Goal: Task Accomplishment & Management: Manage account settings

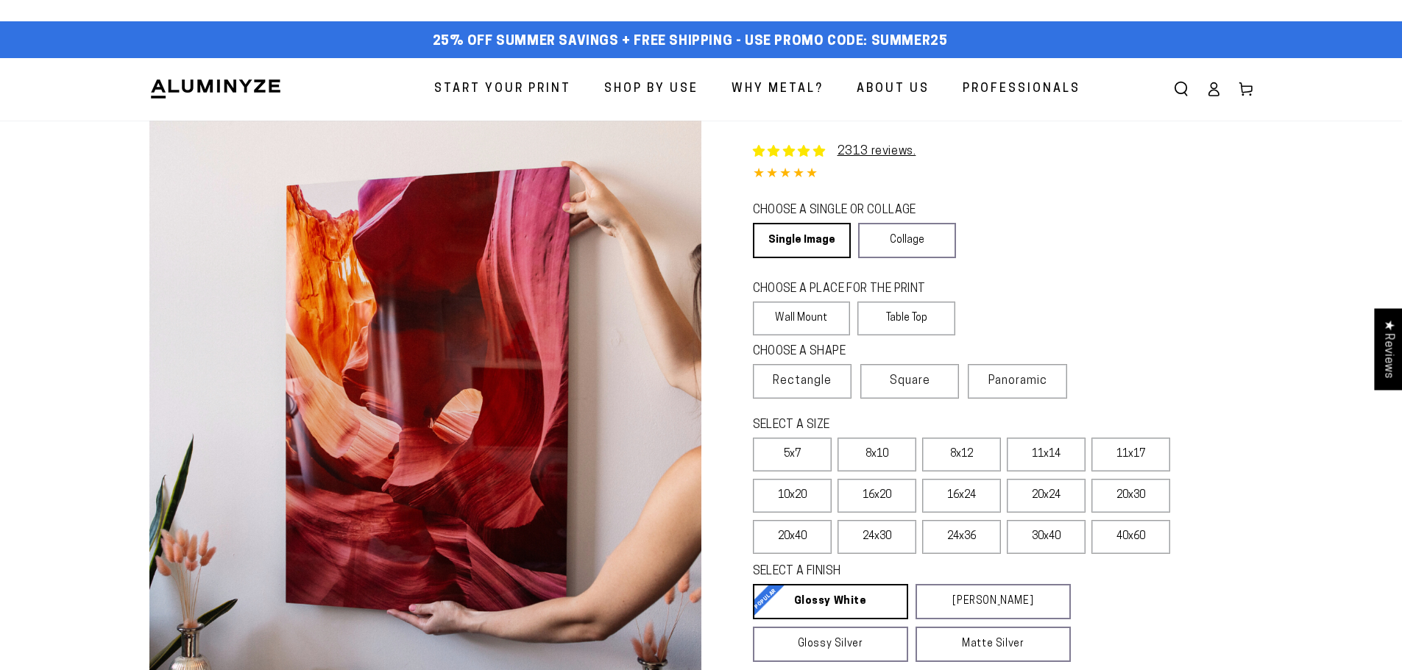
select select "**********"
click at [230, 86] on img at bounding box center [215, 89] width 132 height 22
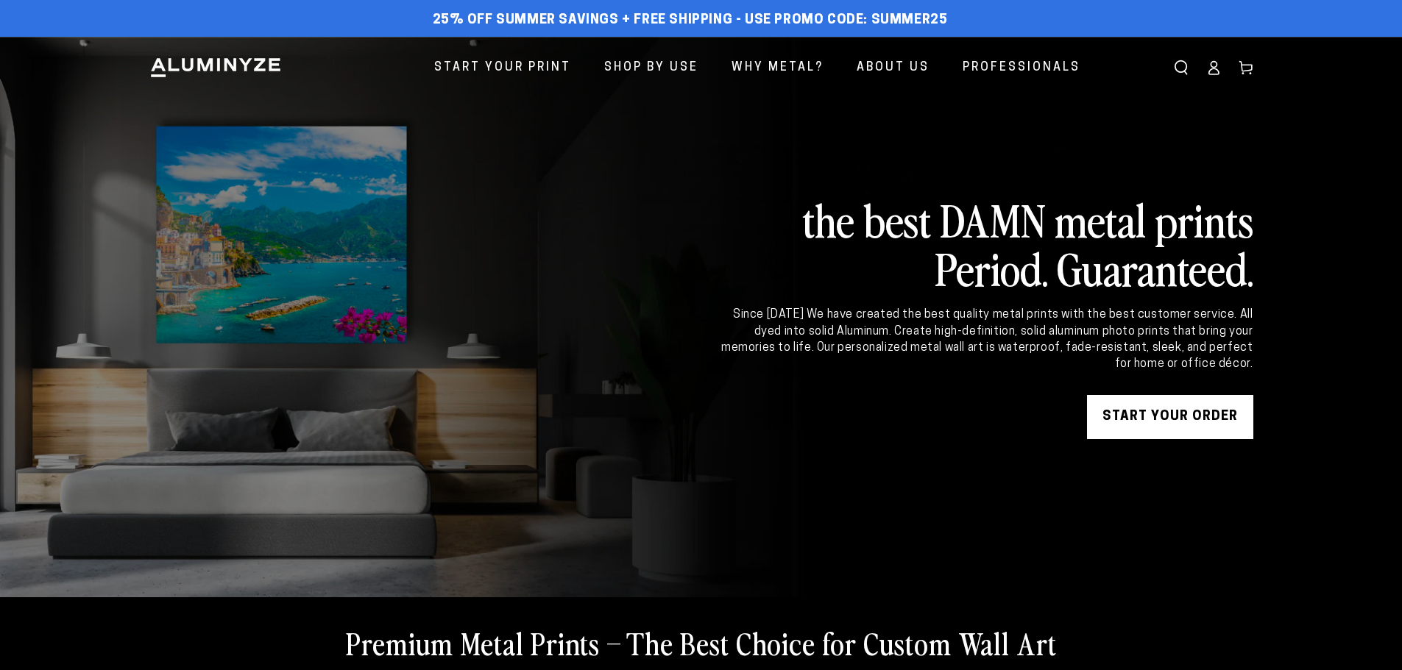
click at [1211, 67] on icon at bounding box center [1213, 67] width 15 height 15
